Goal: Task Accomplishment & Management: Use online tool/utility

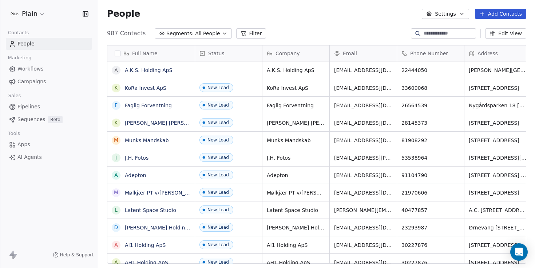
scroll to position [230, 431]
click at [36, 103] on span "Pipelines" at bounding box center [28, 107] width 23 height 8
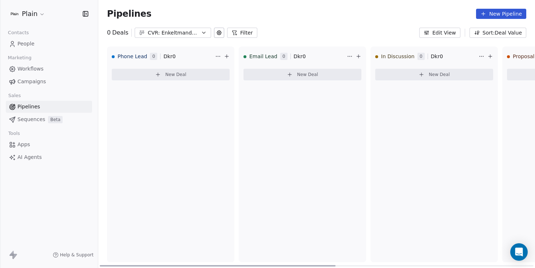
click at [173, 33] on div "CVR: Enkeltmandsvirksomhed (V2)" at bounding box center [173, 33] width 50 height 8
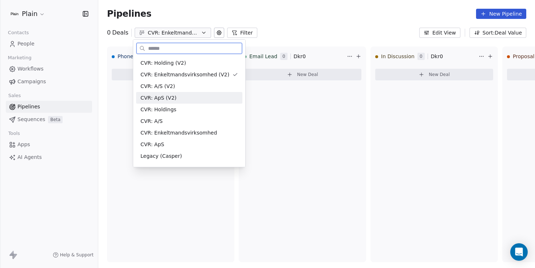
click at [165, 96] on span "CVR: ApS (V2)" at bounding box center [159, 98] width 36 height 8
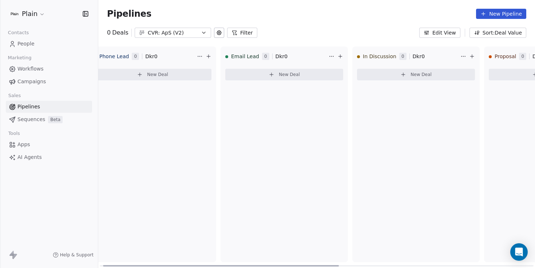
scroll to position [0, 23]
drag, startPoint x: 252, startPoint y: 265, endPoint x: 265, endPoint y: 263, distance: 12.5
click at [265, 265] on div at bounding box center [230, 265] width 236 height 1
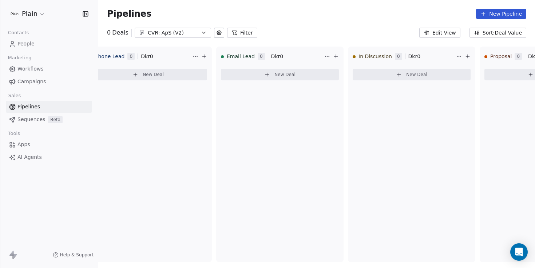
click at [183, 29] on div "CVR: ApS (V2)" at bounding box center [173, 33] width 50 height 8
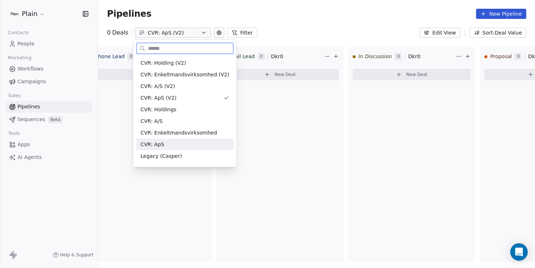
click at [165, 144] on div "CVR: ApS" at bounding box center [185, 145] width 89 height 8
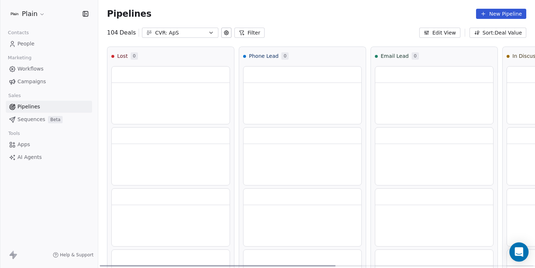
click at [524, 252] on div "Open Intercom Messenger" at bounding box center [519, 252] width 19 height 19
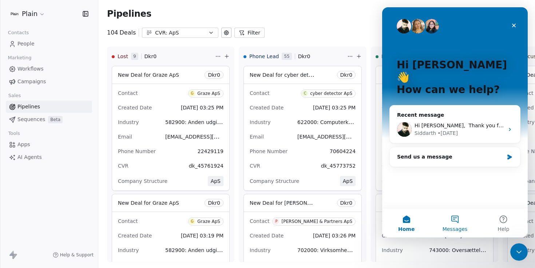
click at [450, 219] on button "Messages" at bounding box center [455, 223] width 48 height 29
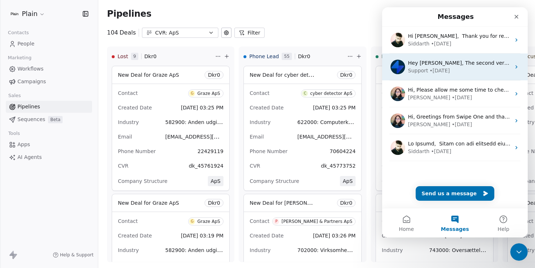
click at [435, 69] on div "• [DATE]" at bounding box center [440, 71] width 20 height 8
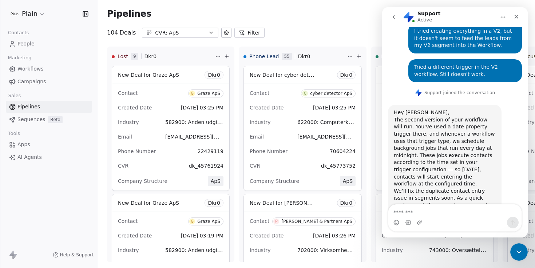
scroll to position [744, 0]
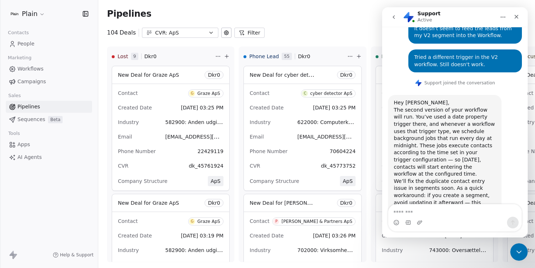
click at [425, 212] on textarea "Message…" at bounding box center [454, 211] width 133 height 12
type textarea "**********"
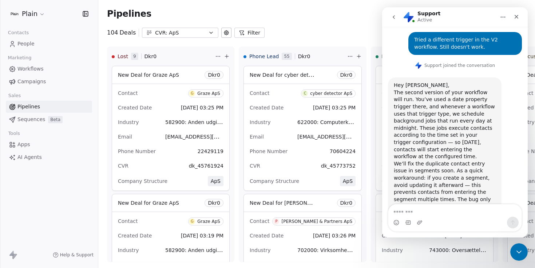
scroll to position [776, 0]
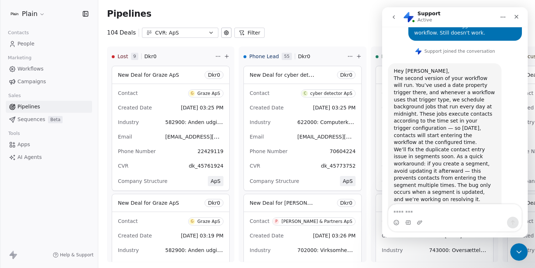
click at [520, 254] on icon "Close Intercom Messenger" at bounding box center [519, 252] width 9 height 9
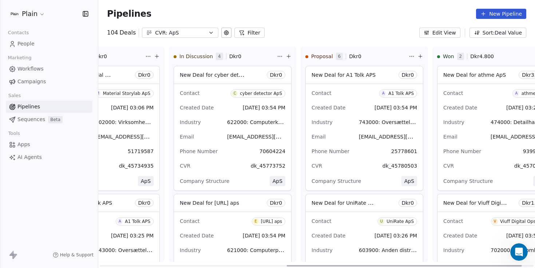
scroll to position [0, 348]
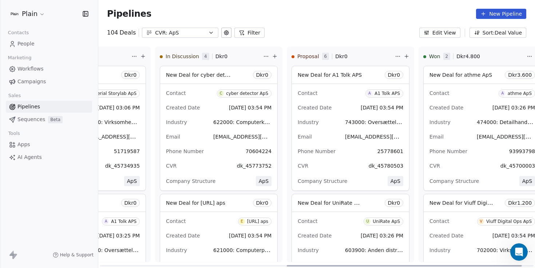
drag, startPoint x: 267, startPoint y: 265, endPoint x: 447, endPoint y: 250, distance: 181.2
click at [454, 265] on div at bounding box center [404, 265] width 235 height 1
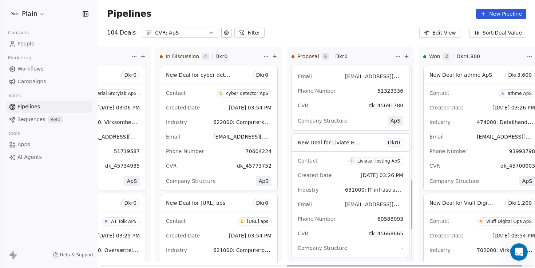
scroll to position [461, 0]
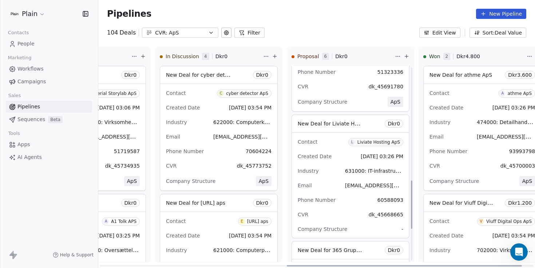
click at [332, 182] on div "Email [EMAIL_ADDRESS][DOMAIN_NAME]" at bounding box center [351, 186] width 106 height 12
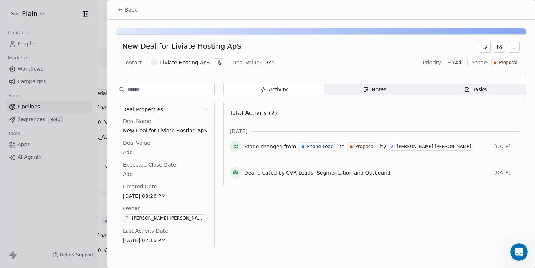
click at [366, 90] on icon "button" at bounding box center [366, 90] width 6 height 6
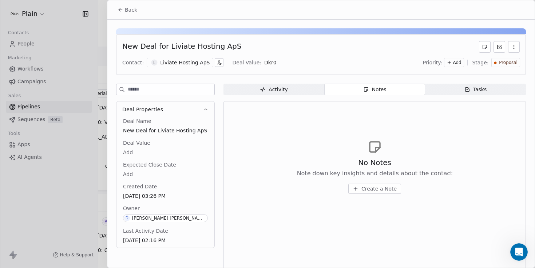
click at [280, 93] on span "Activity Activity" at bounding box center [274, 90] width 101 height 12
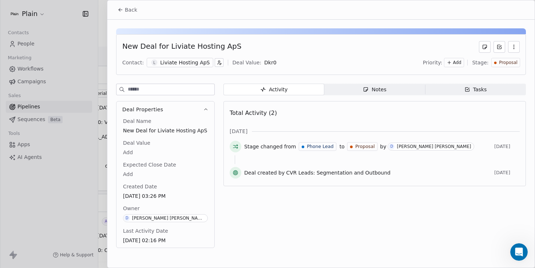
click at [69, 174] on div at bounding box center [267, 134] width 535 height 268
